Goal: Information Seeking & Learning: Learn about a topic

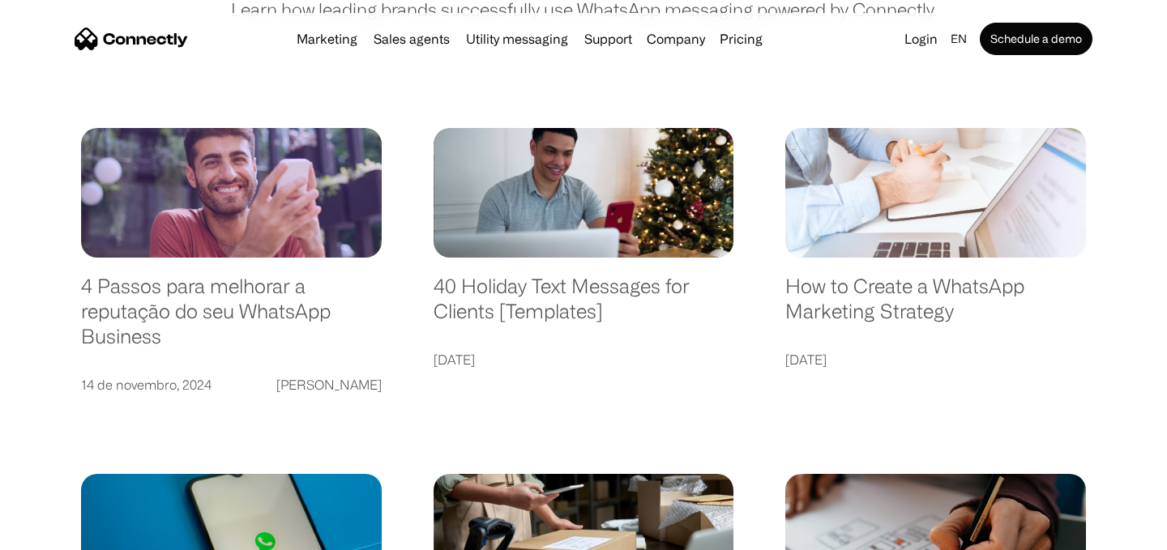
scroll to position [249, 0]
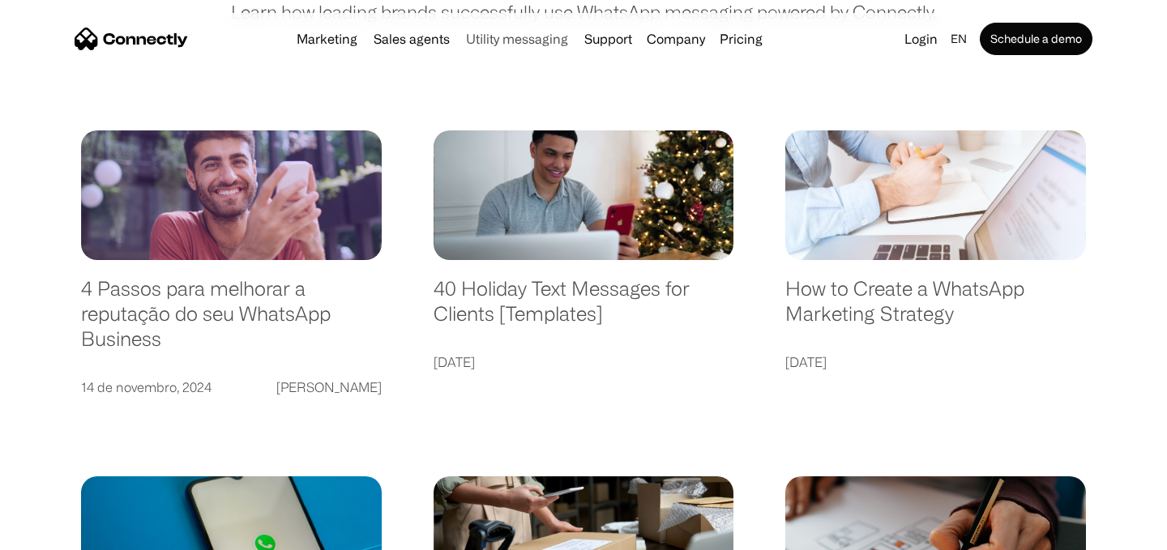
click at [548, 45] on link "Utility messaging" at bounding box center [517, 38] width 115 height 13
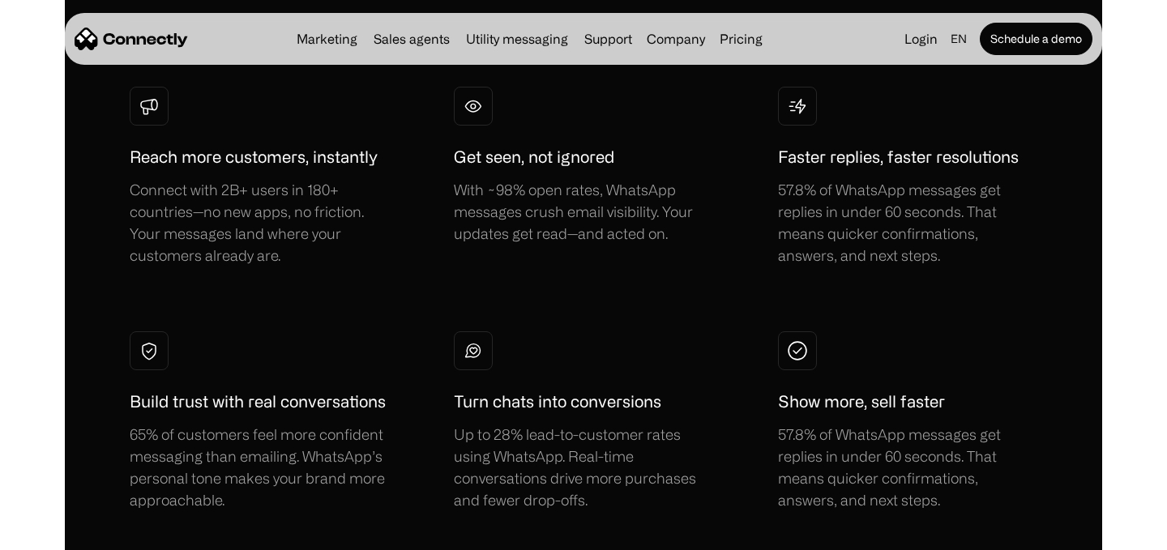
scroll to position [991, 0]
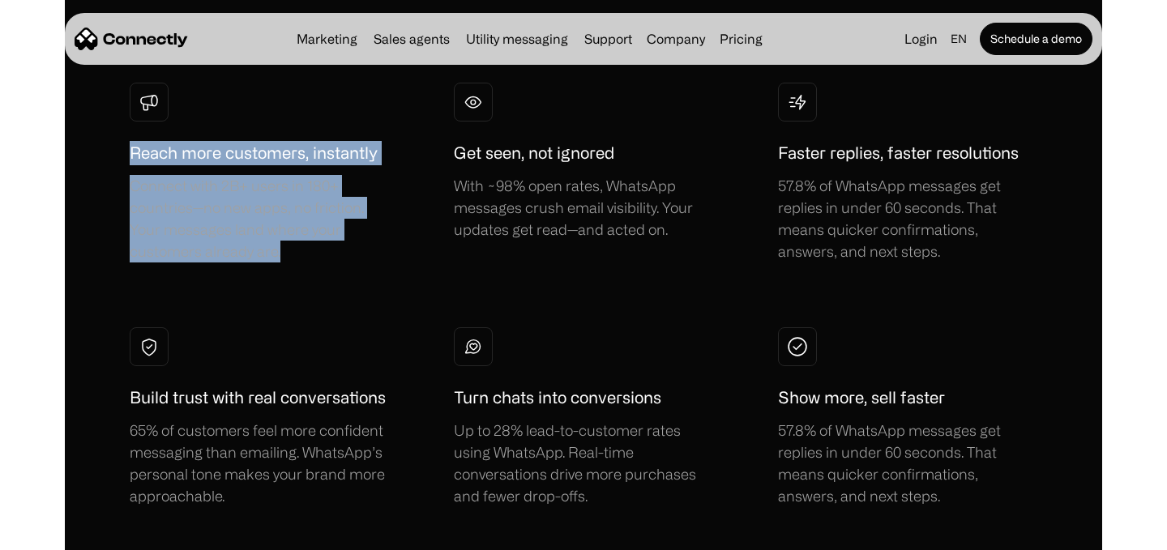
drag, startPoint x: 130, startPoint y: 152, endPoint x: 333, endPoint y: 264, distance: 232.6
click at [333, 264] on div "Reach more customers, instantly Connect with 2B+ users in 180+ countries—no new…" at bounding box center [584, 295] width 908 height 425
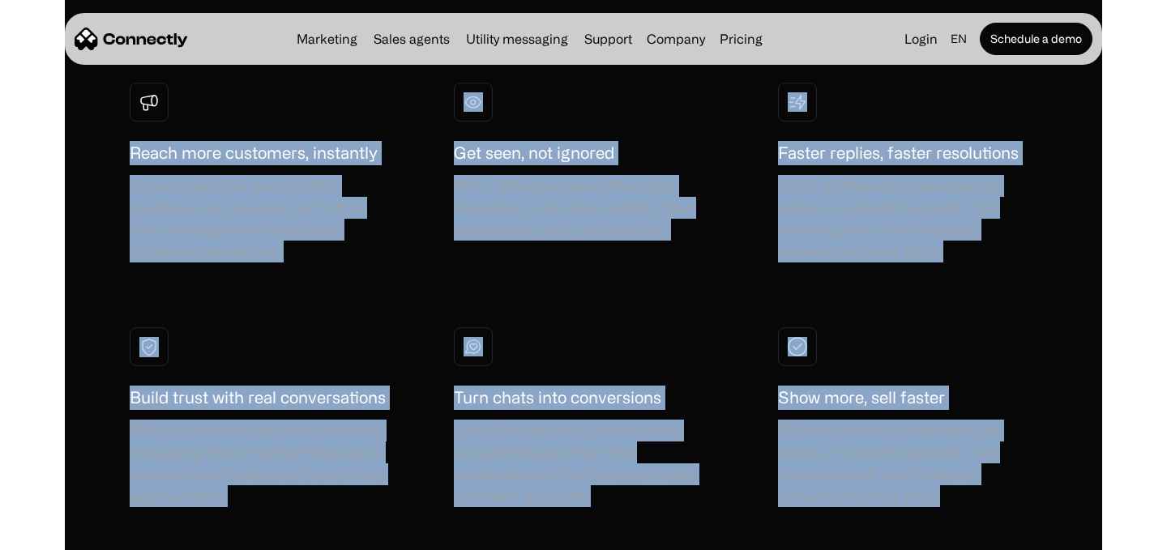
drag, startPoint x: 119, startPoint y: 152, endPoint x: 909, endPoint y: 496, distance: 861.1
click at [909, 496] on div "FEATURES Why leading brands build on WhatsApp Schedule a demo → Reach more cust…" at bounding box center [584, 202] width 1038 height 916
copy div "Reach more customers, instantly Connect with 2B+ users in 180+ countries—no new…"
